Goal: Transaction & Acquisition: Purchase product/service

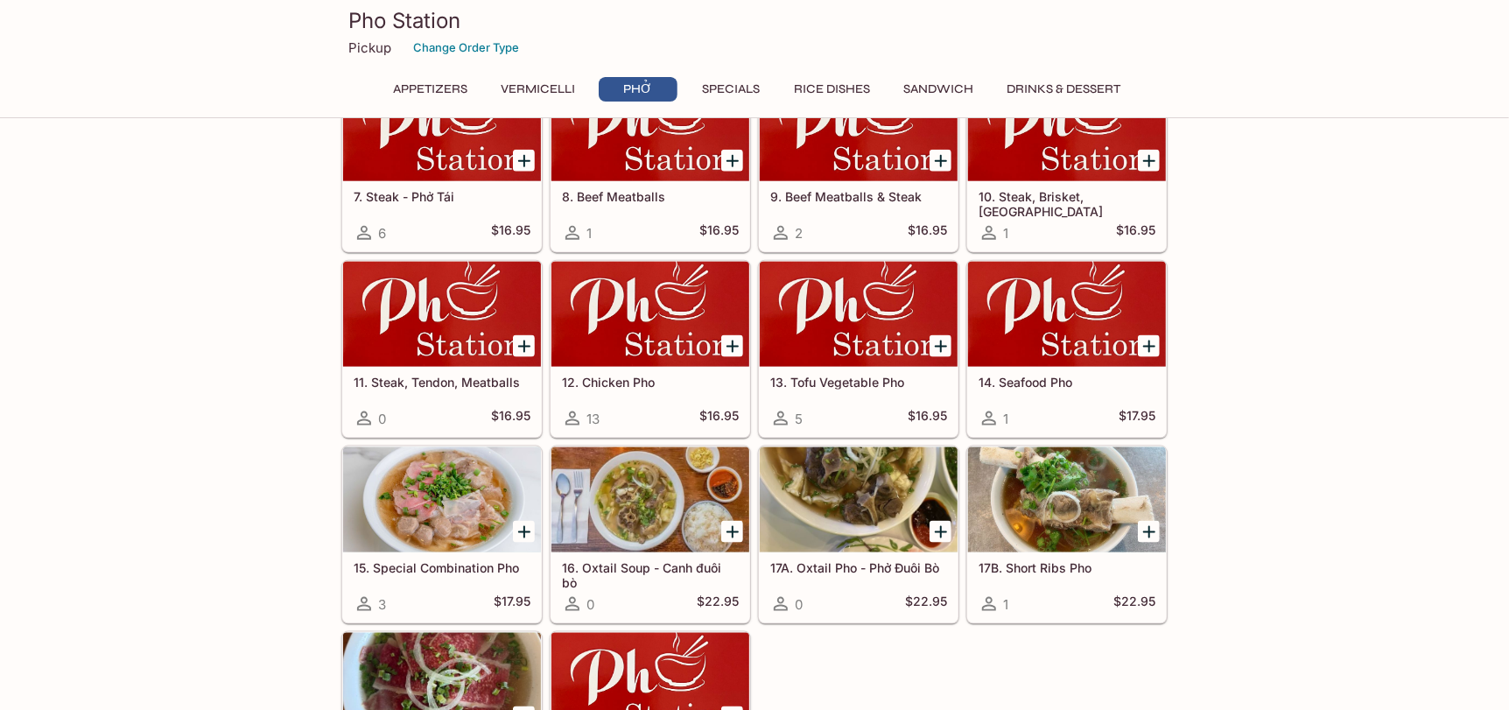
scroll to position [1137, 0]
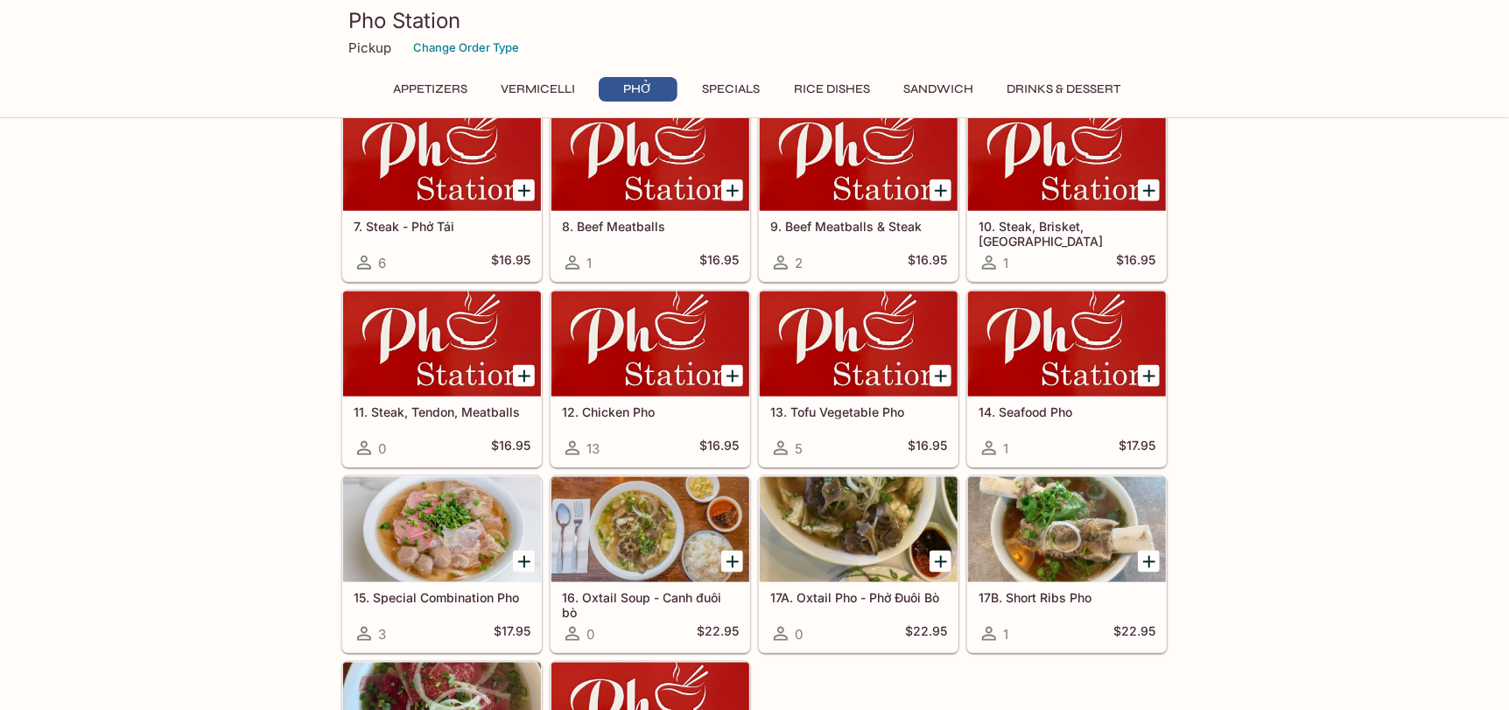
click at [840, 548] on div at bounding box center [859, 529] width 198 height 105
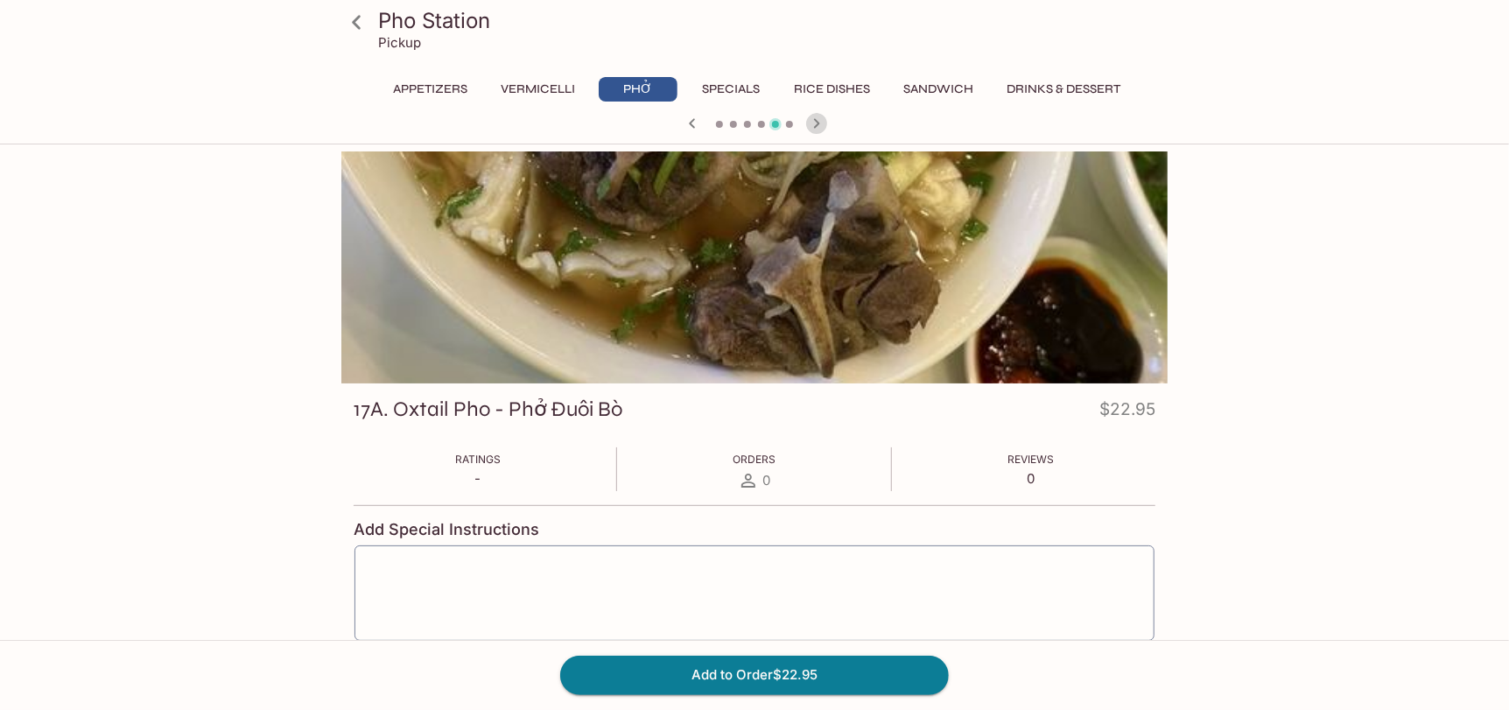
click at [823, 125] on icon "button" at bounding box center [816, 123] width 21 height 21
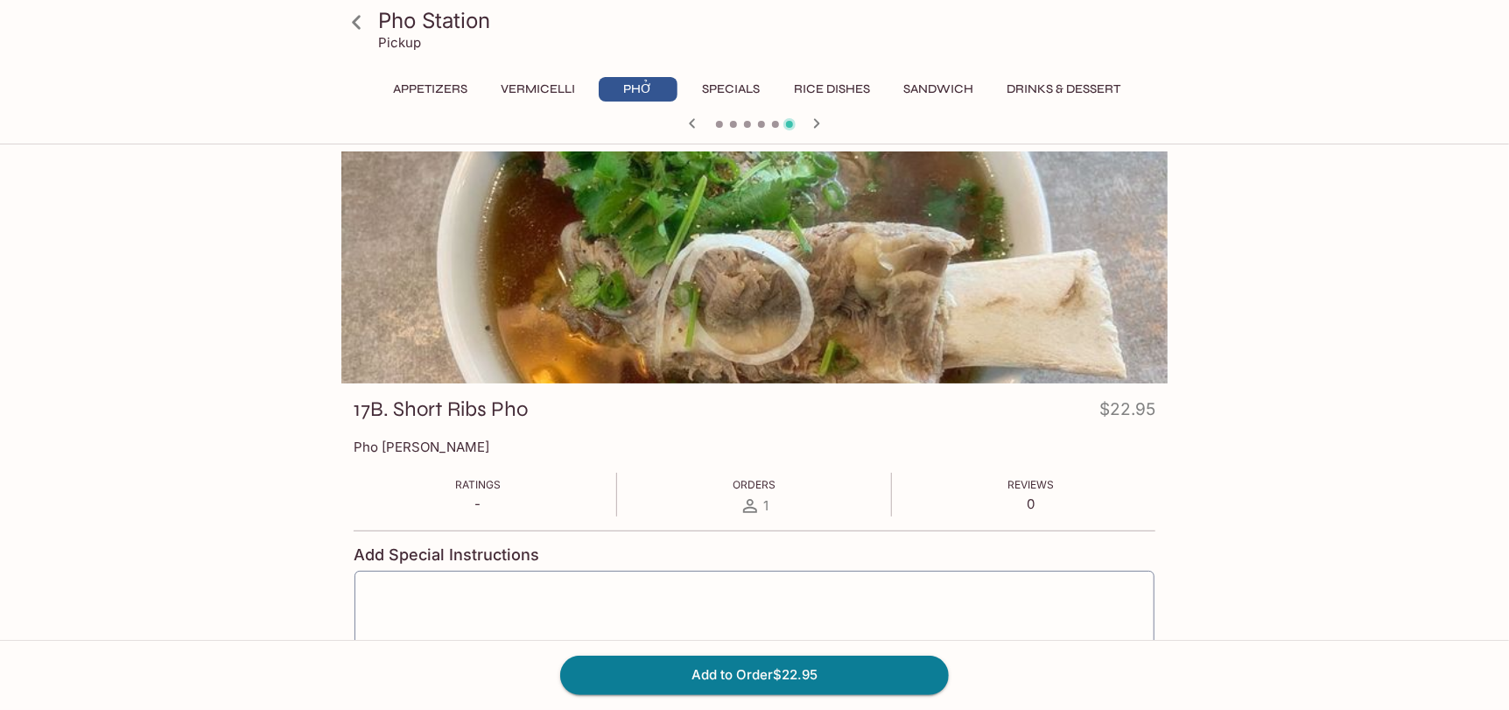
click at [696, 126] on icon "button" at bounding box center [692, 123] width 21 height 21
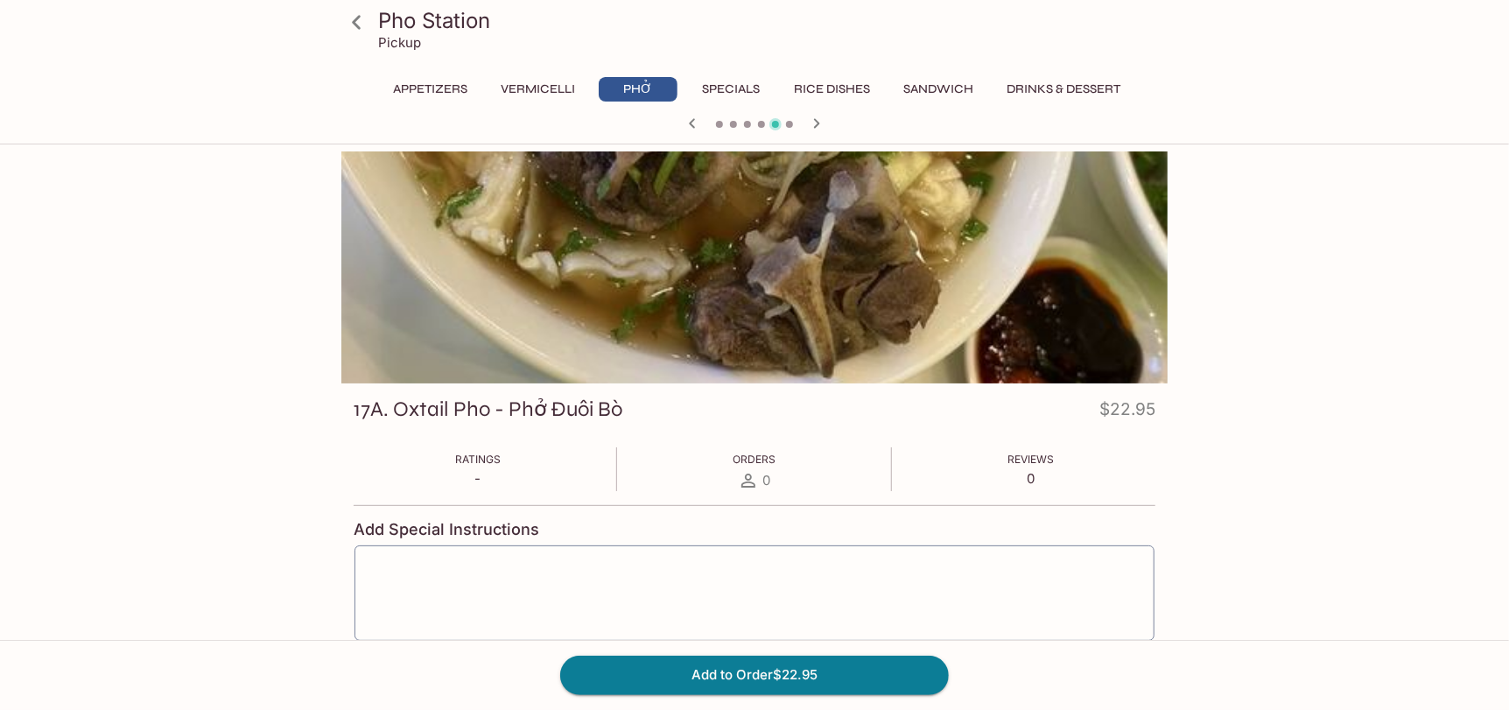
click at [775, 262] on div at bounding box center [754, 267] width 826 height 232
click at [356, 12] on icon at bounding box center [356, 22] width 31 height 31
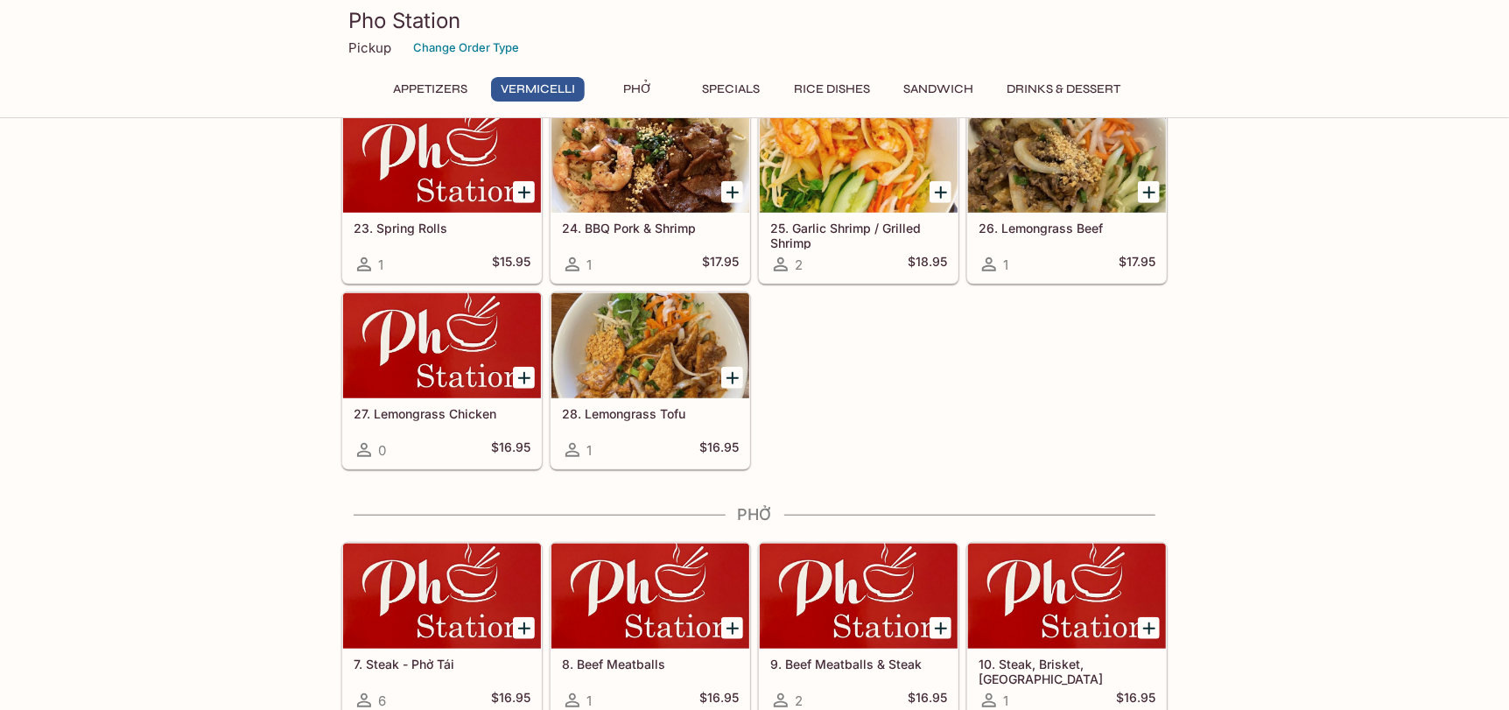
scroll to position [350, 0]
